Goal: Task Accomplishment & Management: Use online tool/utility

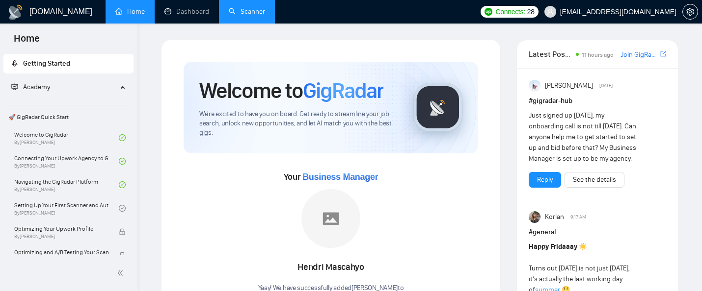
click at [251, 7] on link "Scanner" at bounding box center [247, 11] width 36 height 8
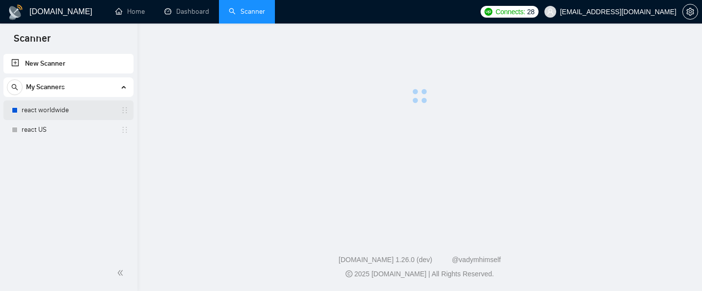
click at [78, 112] on link "react worldwide" at bounding box center [68, 111] width 93 height 20
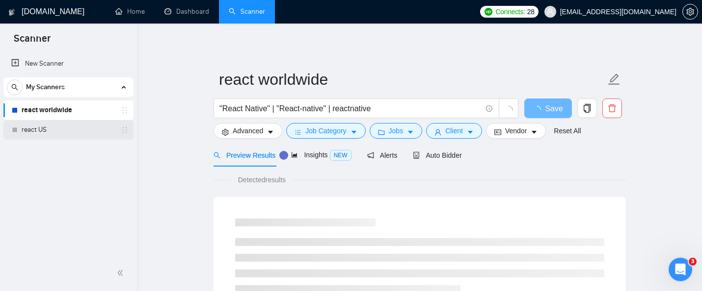
click at [58, 129] on link "react US" at bounding box center [68, 130] width 93 height 20
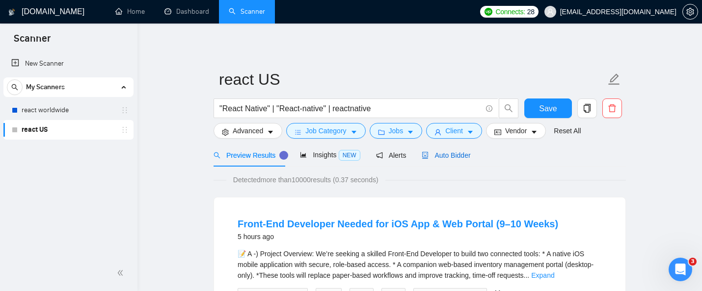
click at [450, 160] on div "Auto Bidder" at bounding box center [446, 155] width 49 height 11
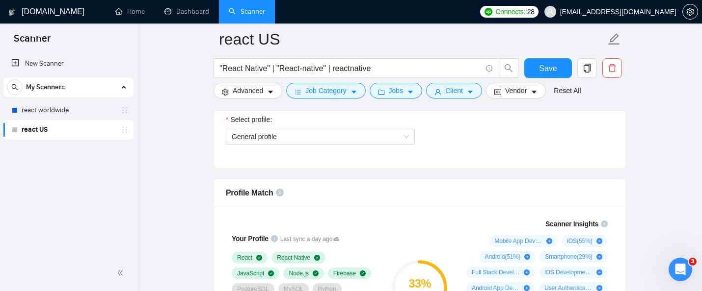
scroll to position [722, 0]
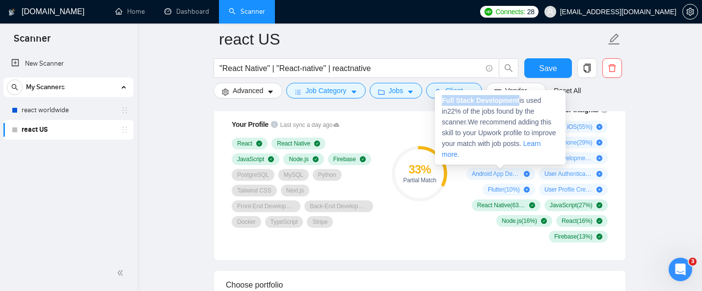
drag, startPoint x: 521, startPoint y: 101, endPoint x: 443, endPoint y: 100, distance: 78.5
click at [443, 100] on span "Full Stack Development is used in 22 % of the jobs found by the scanner. We rec…" at bounding box center [499, 128] width 114 height 62
copy strong "Full Stack Development"
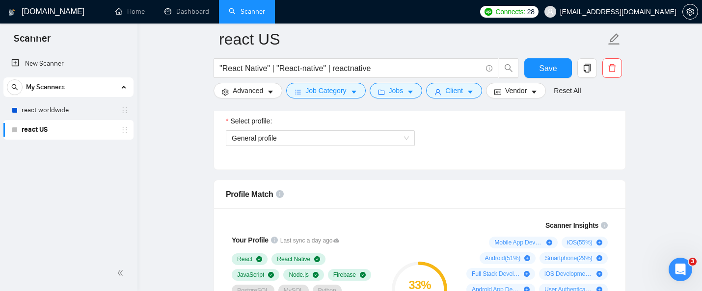
scroll to position [672, 0]
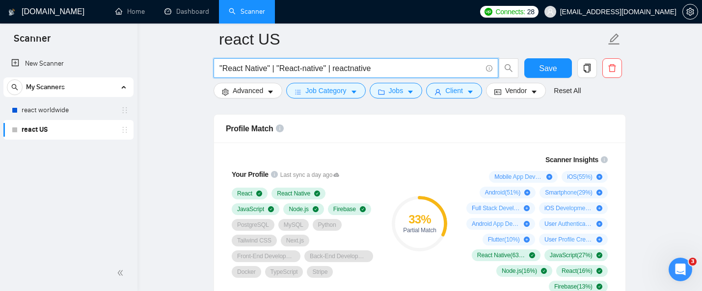
click at [409, 65] on input ""React Native" | "React-native" | reactnative" at bounding box center [350, 68] width 262 height 12
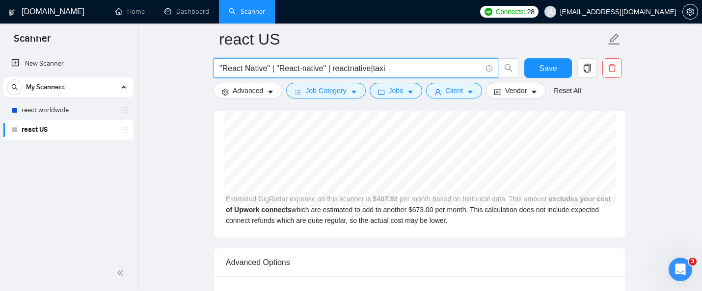
scroll to position [2150, 0]
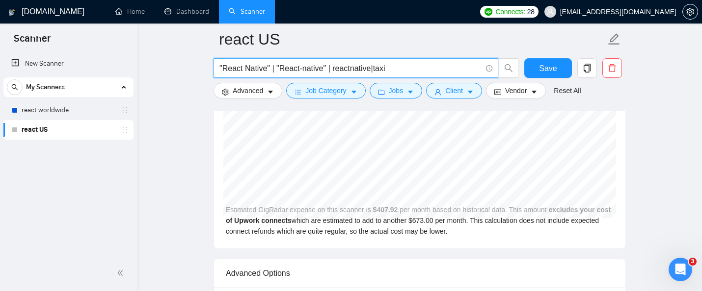
type input ""React Native" | "React-native" | reactnative|taxi"
